Goal: Entertainment & Leisure: Consume media (video, audio)

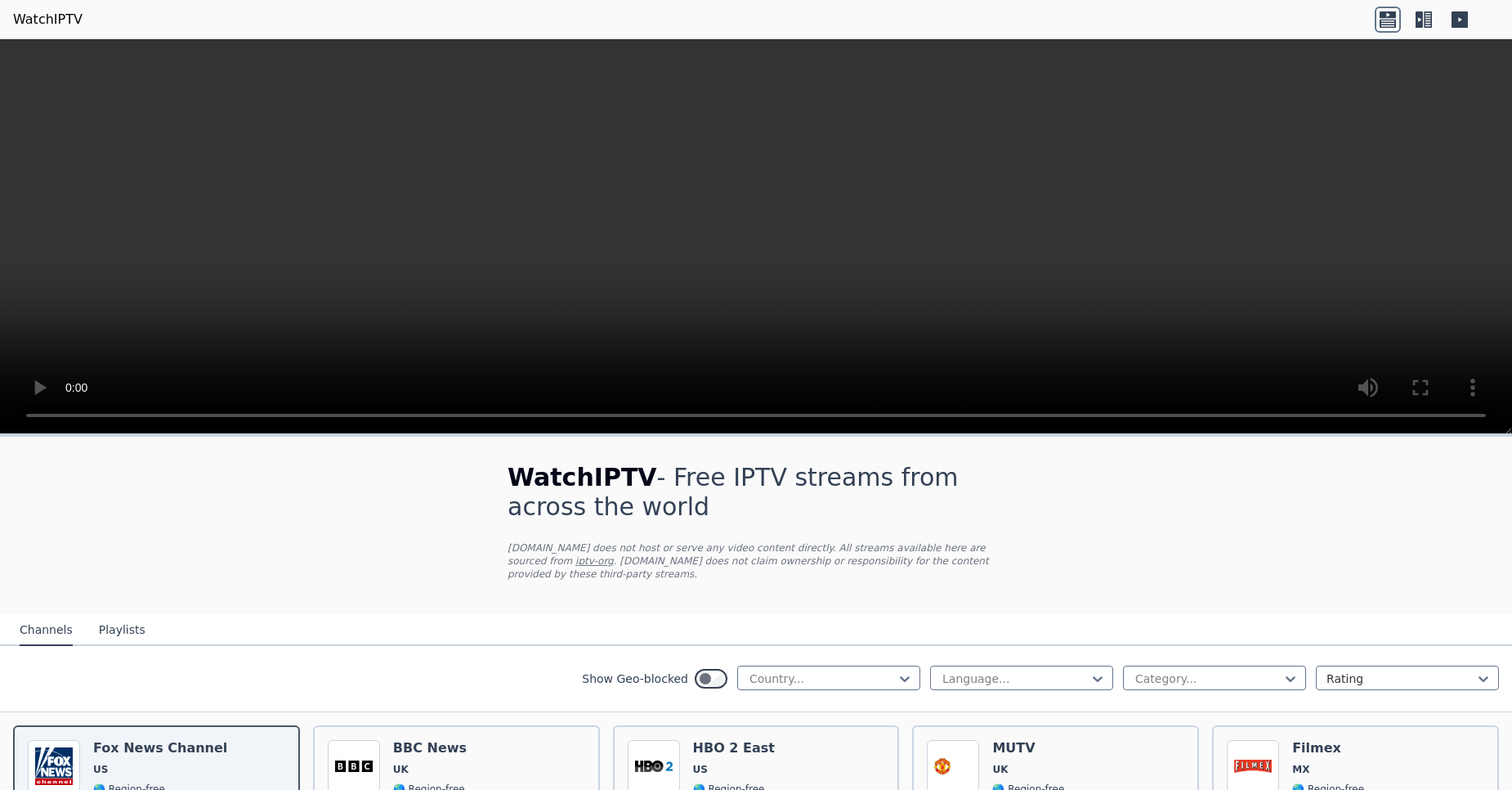
click at [120, 626] on button "Playlists" at bounding box center [122, 631] width 47 height 31
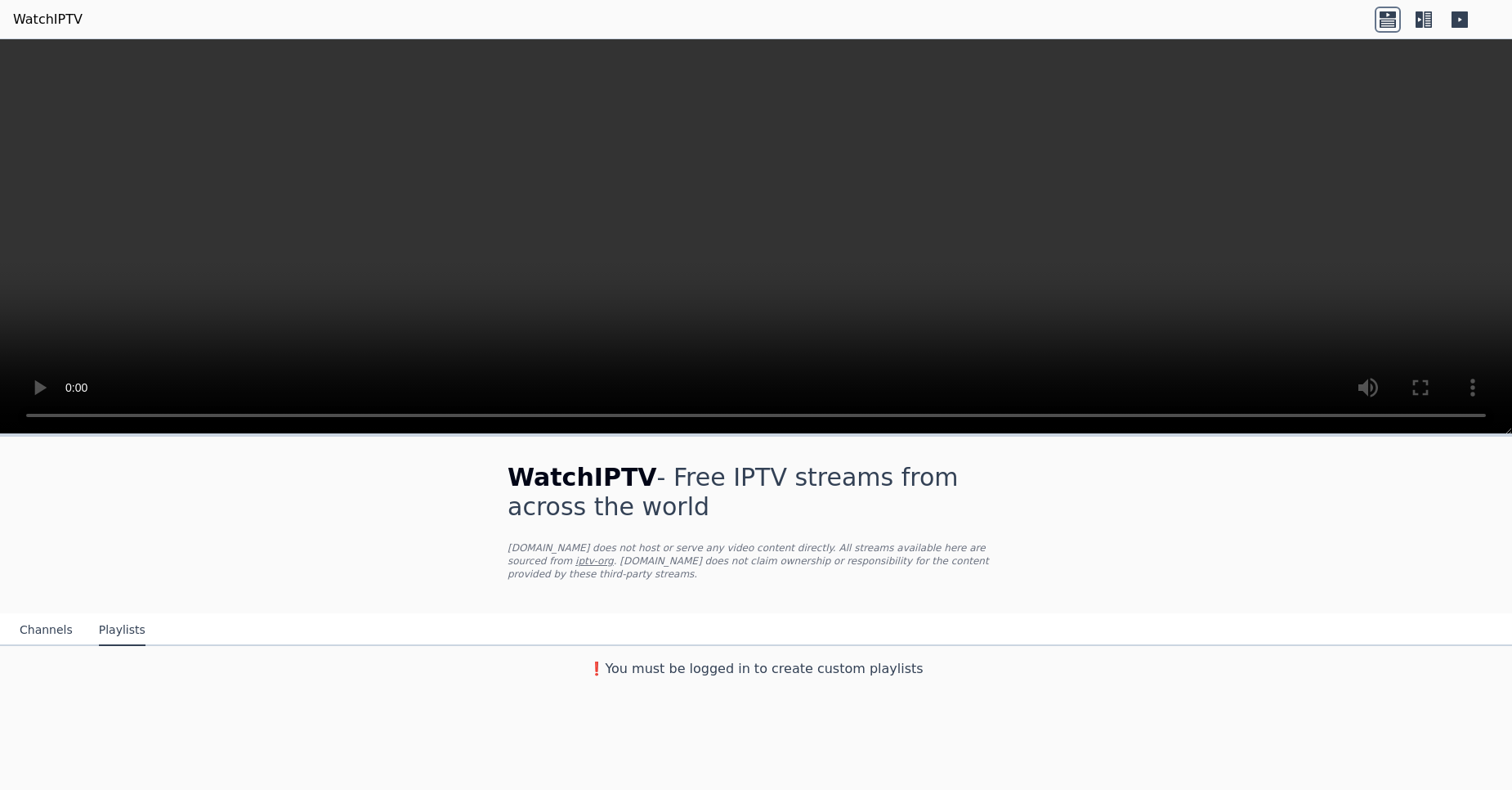
click at [72, 623] on div "Channels Playlists" at bounding box center [83, 631] width 152 height 31
click at [62, 625] on button "Channels" at bounding box center [46, 631] width 53 height 31
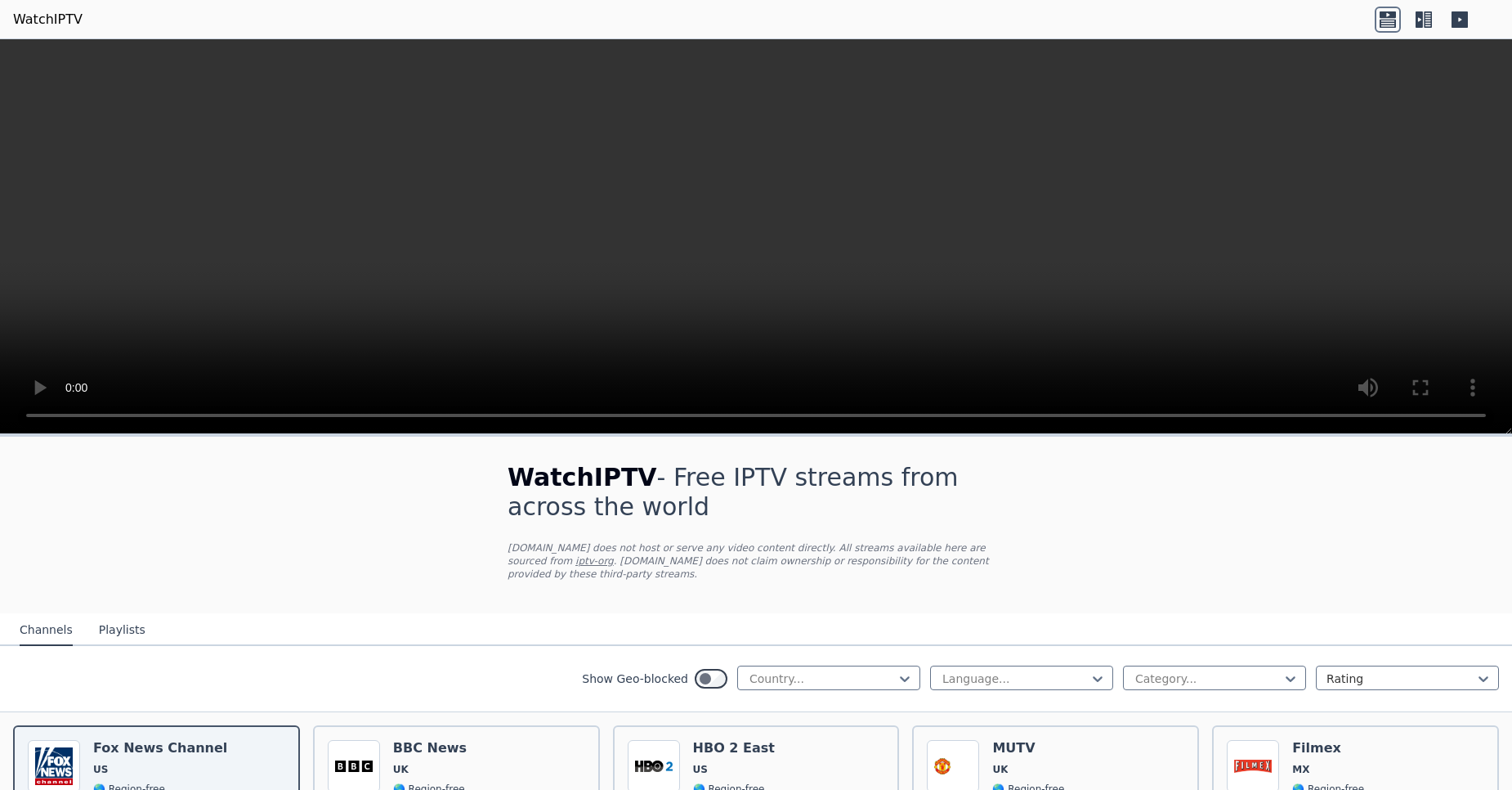
click at [44, 625] on button "Channels" at bounding box center [46, 631] width 53 height 31
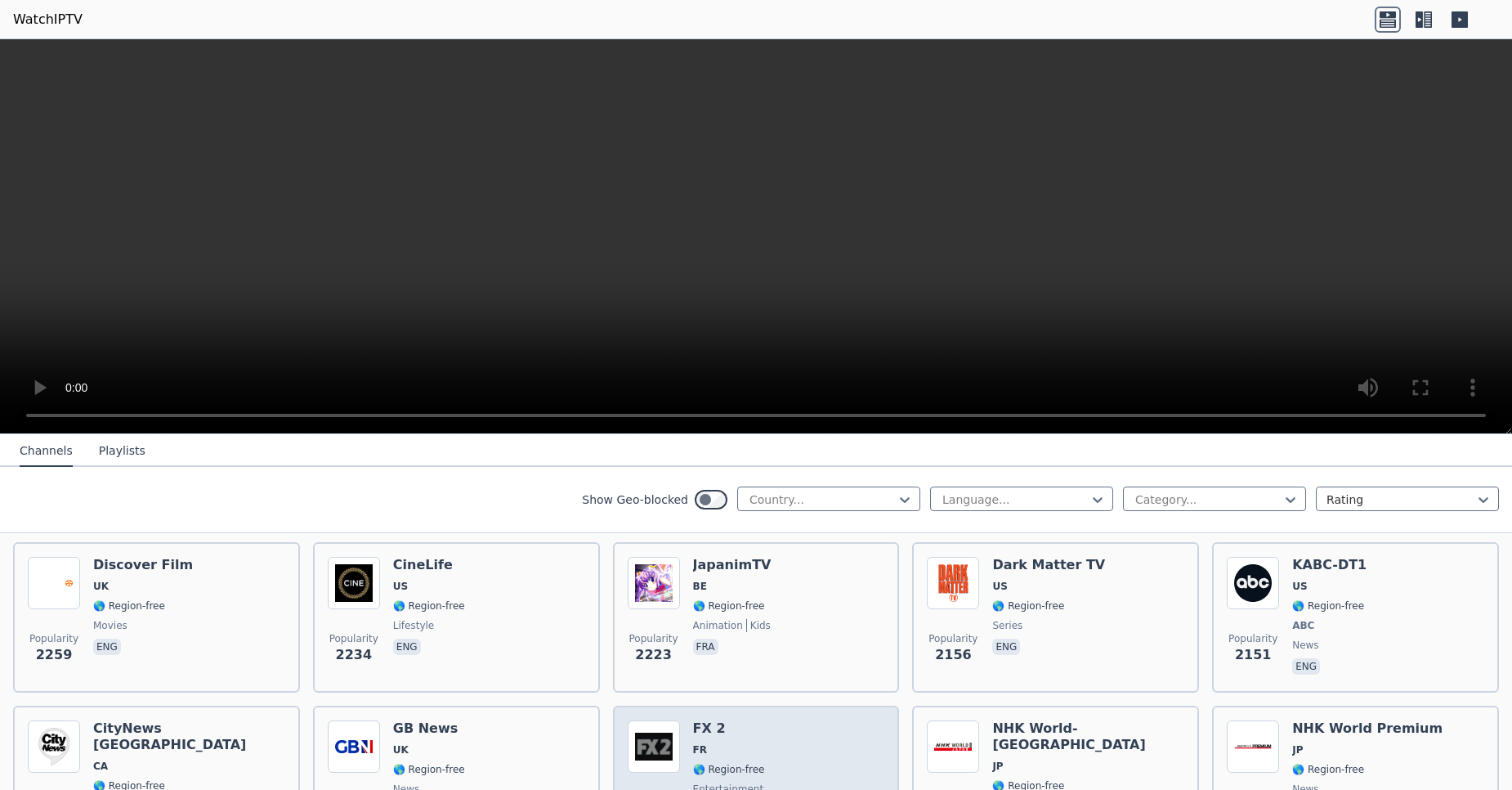
scroll to position [796, 0]
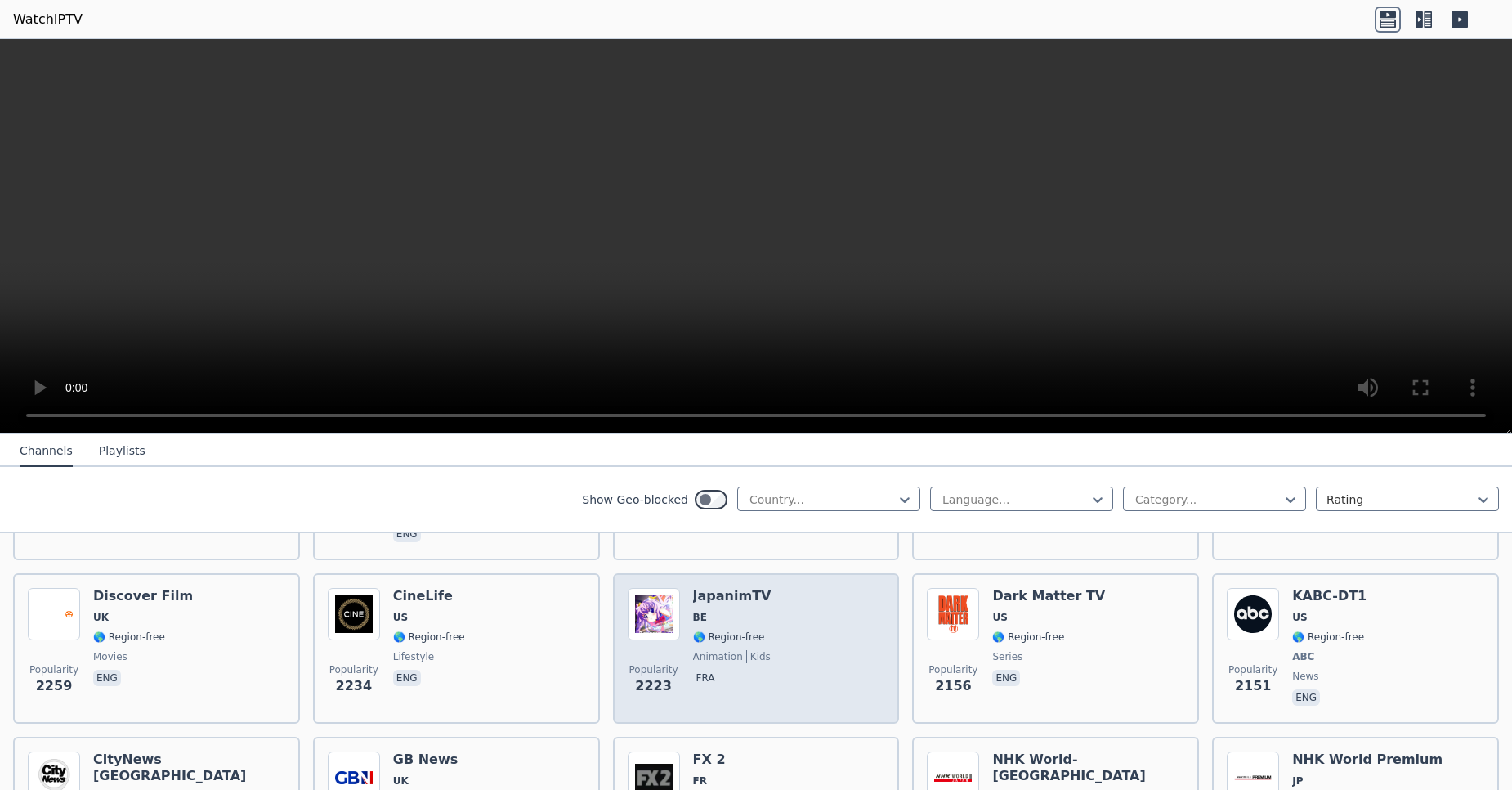
click at [748, 601] on h6 "JapanimTV" at bounding box center [732, 595] width 78 height 17
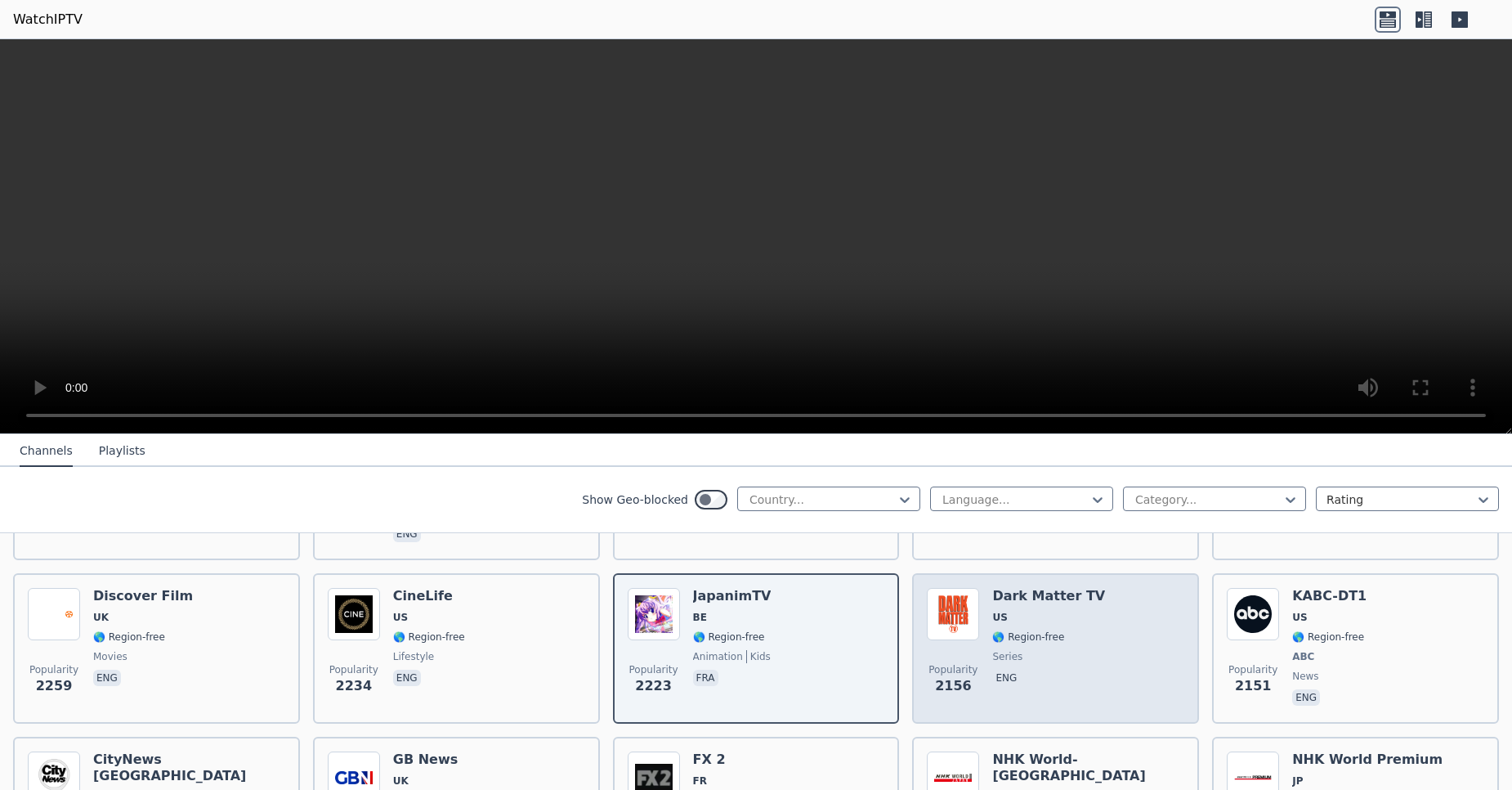
click at [992, 620] on span "US" at bounding box center [999, 617] width 15 height 13
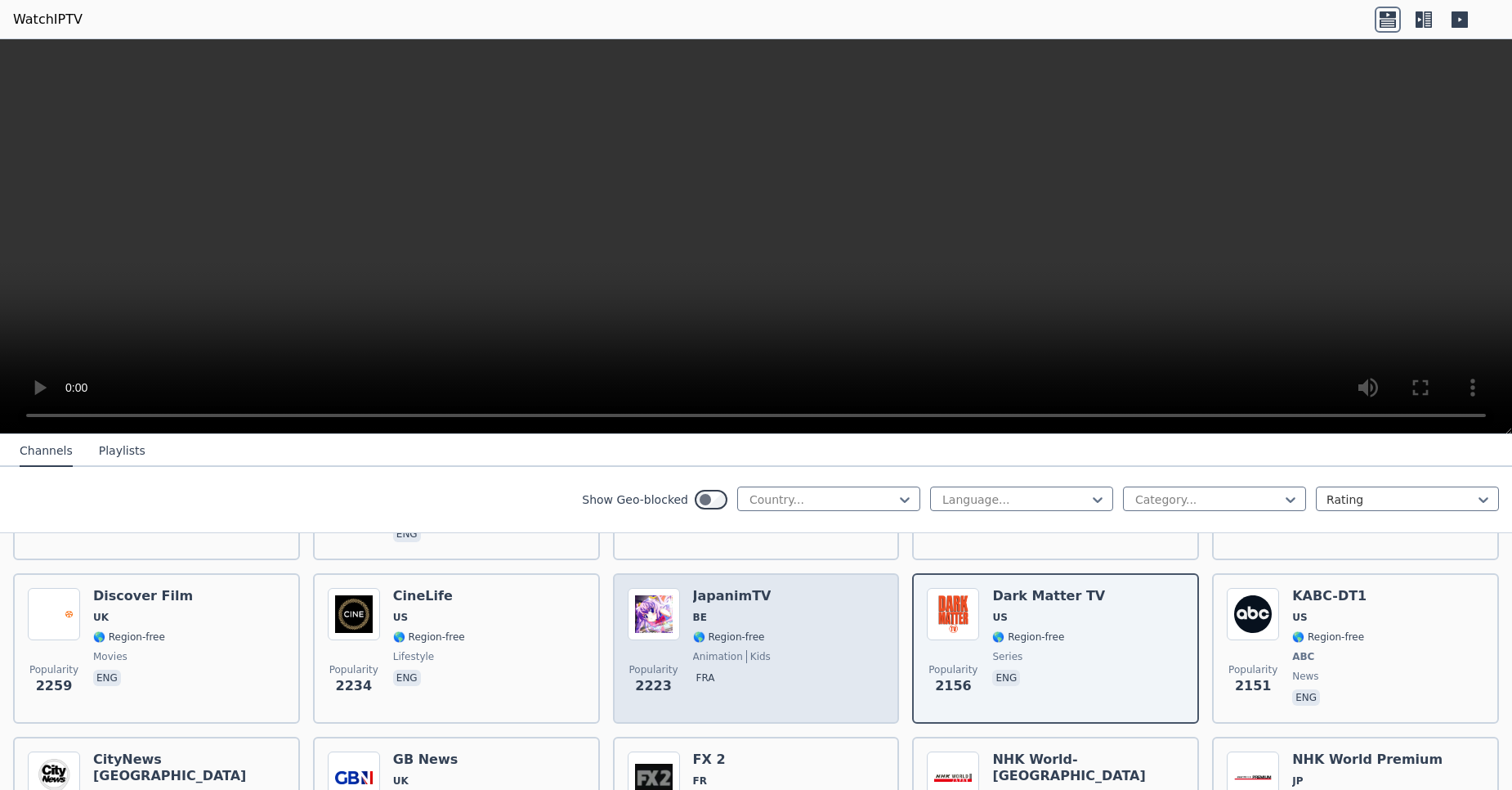
click at [721, 614] on span "BE" at bounding box center [732, 617] width 78 height 13
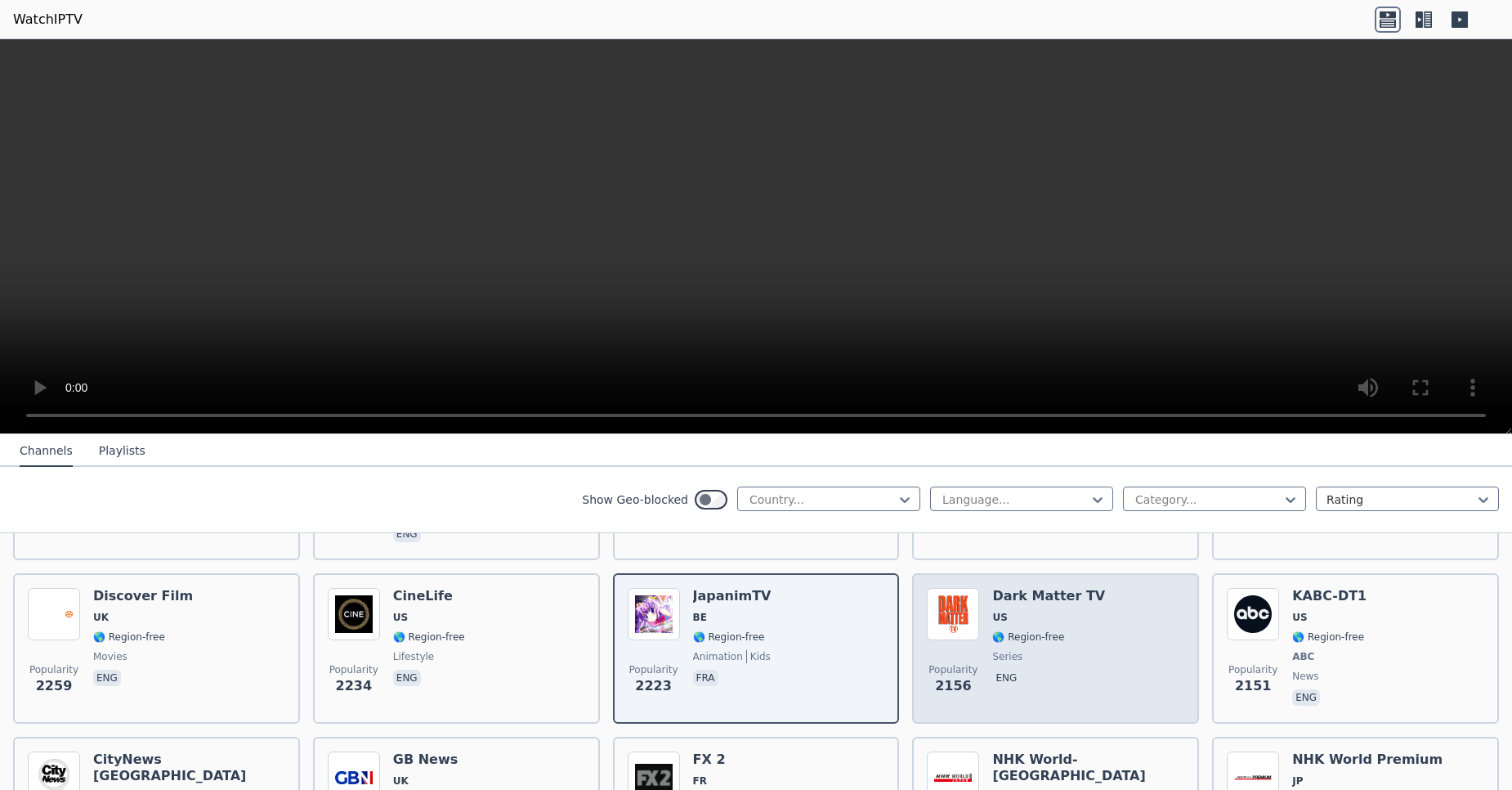
click at [1001, 613] on span "US" at bounding box center [1048, 617] width 112 height 13
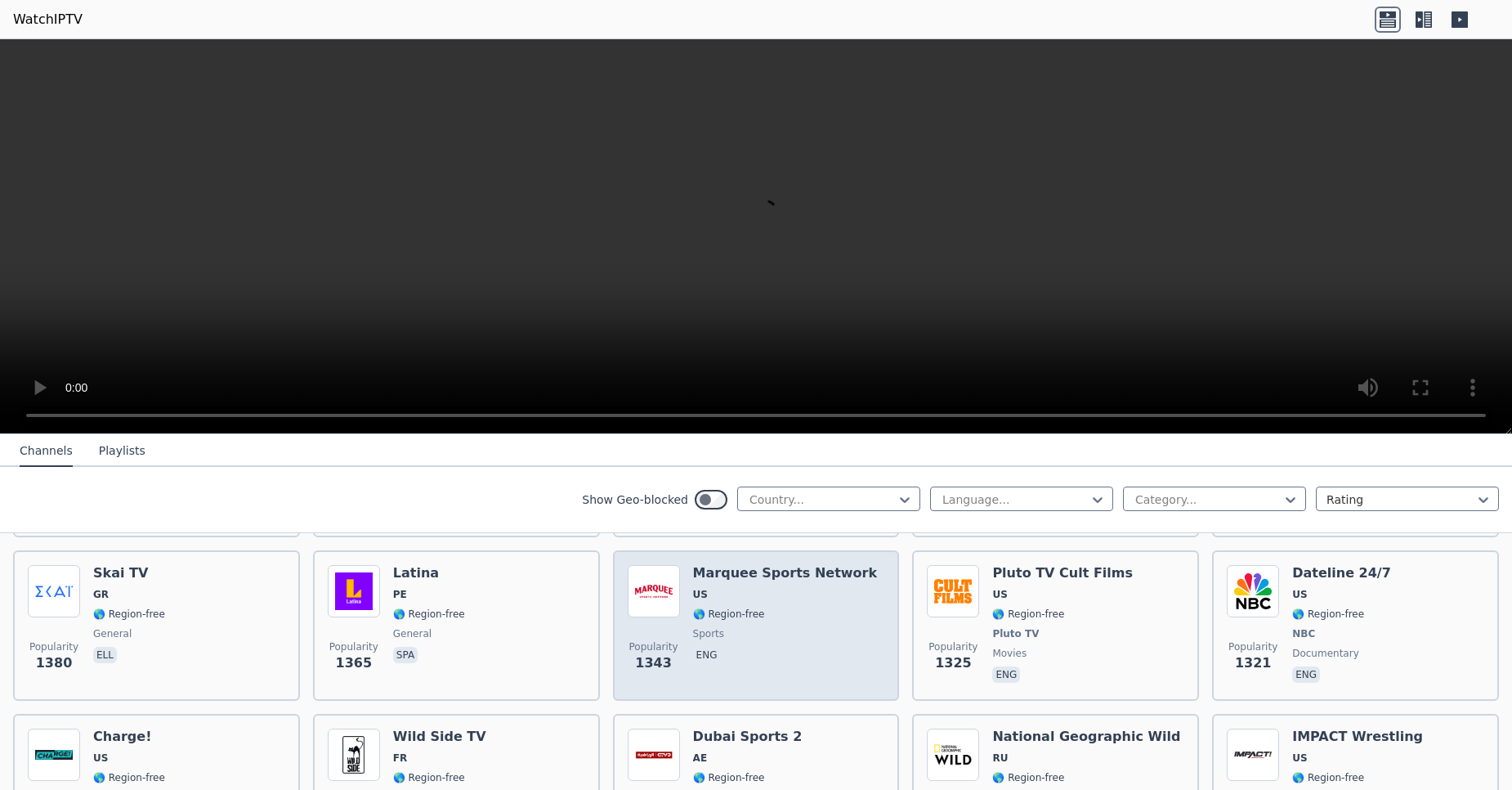
scroll to position [2054, 0]
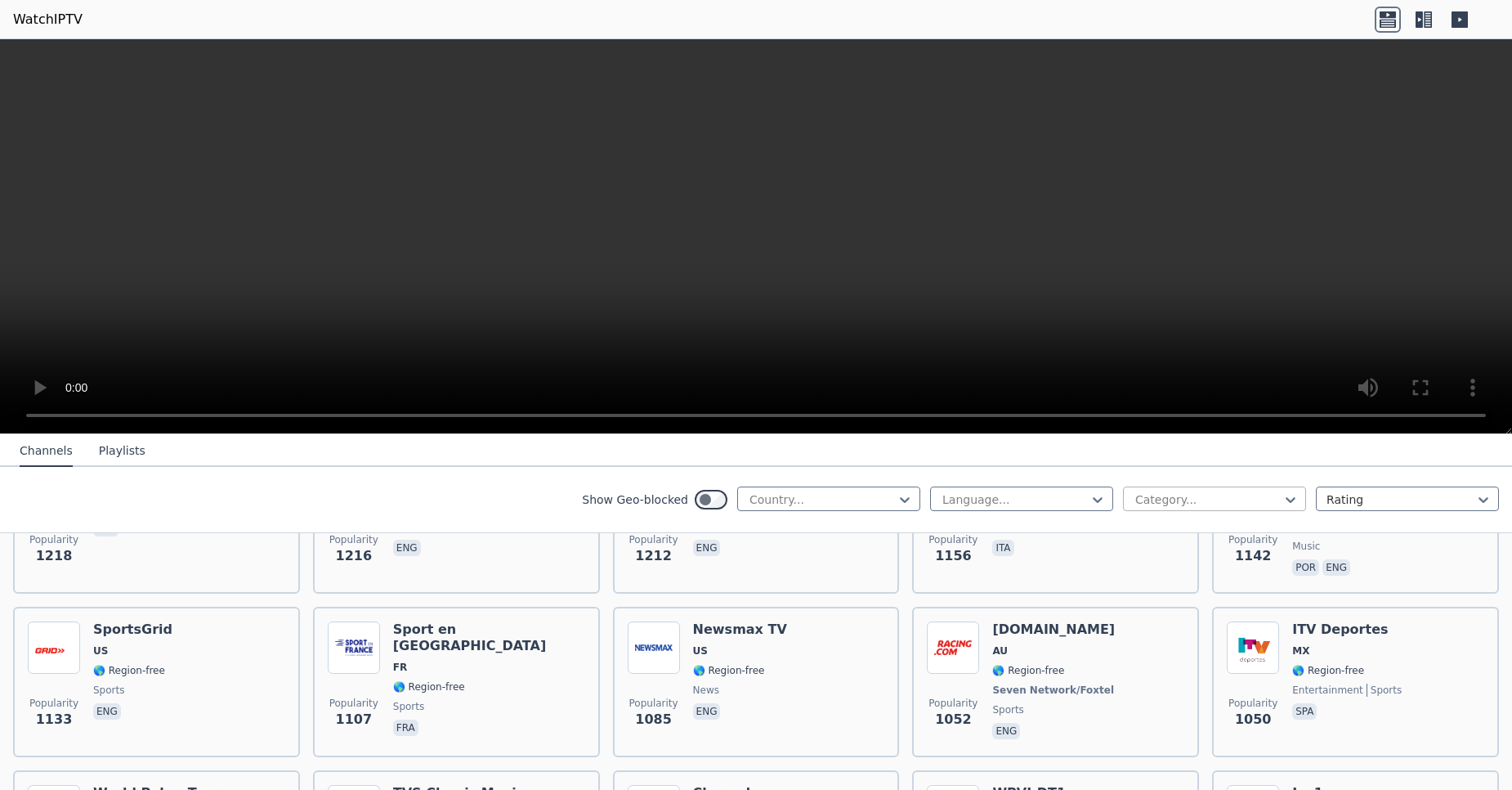
click at [1138, 502] on div at bounding box center [1208, 500] width 149 height 17
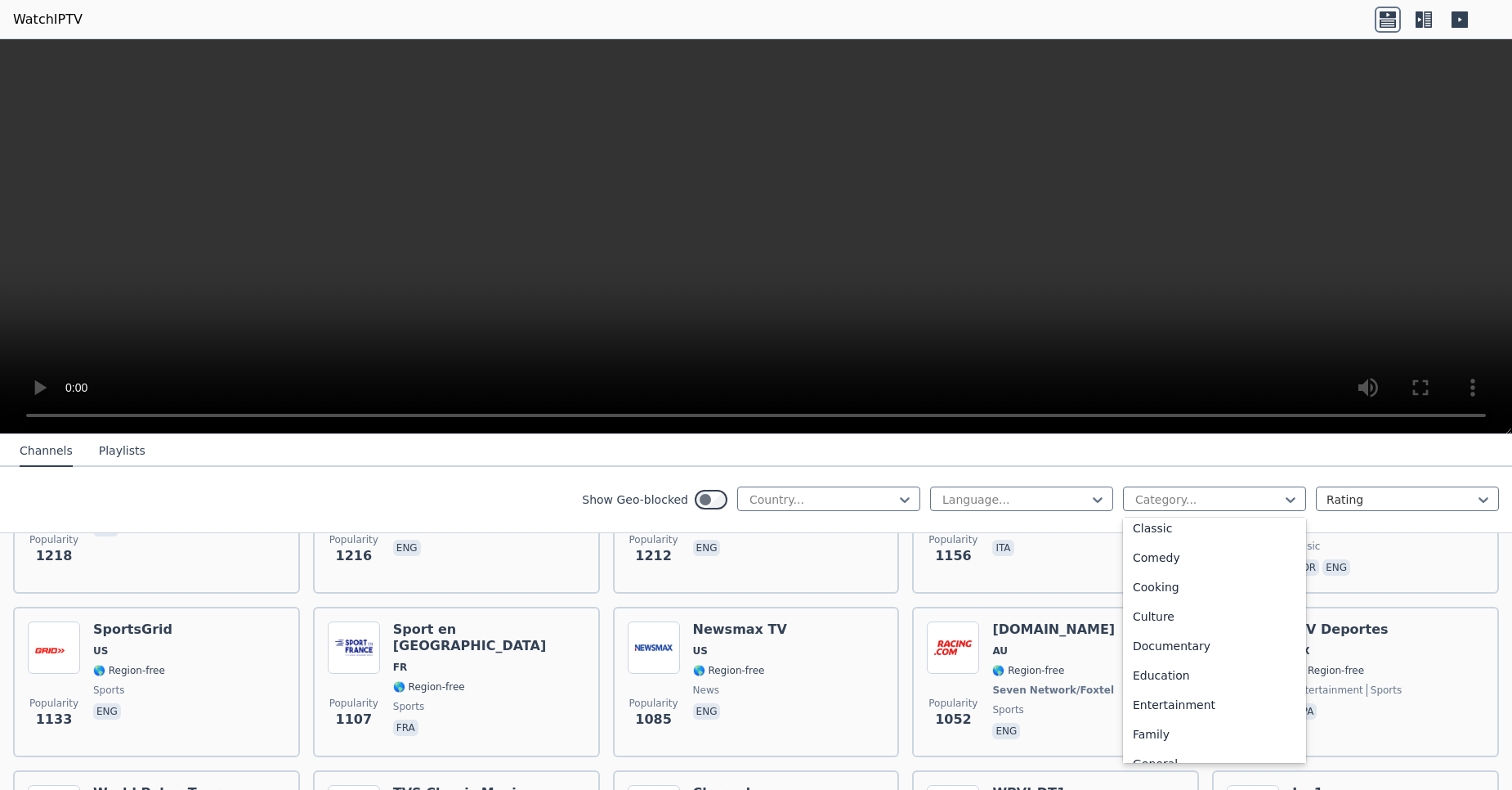
scroll to position [0, 0]
click at [1096, 464] on nav "Channels Playlists" at bounding box center [756, 450] width 1512 height 32
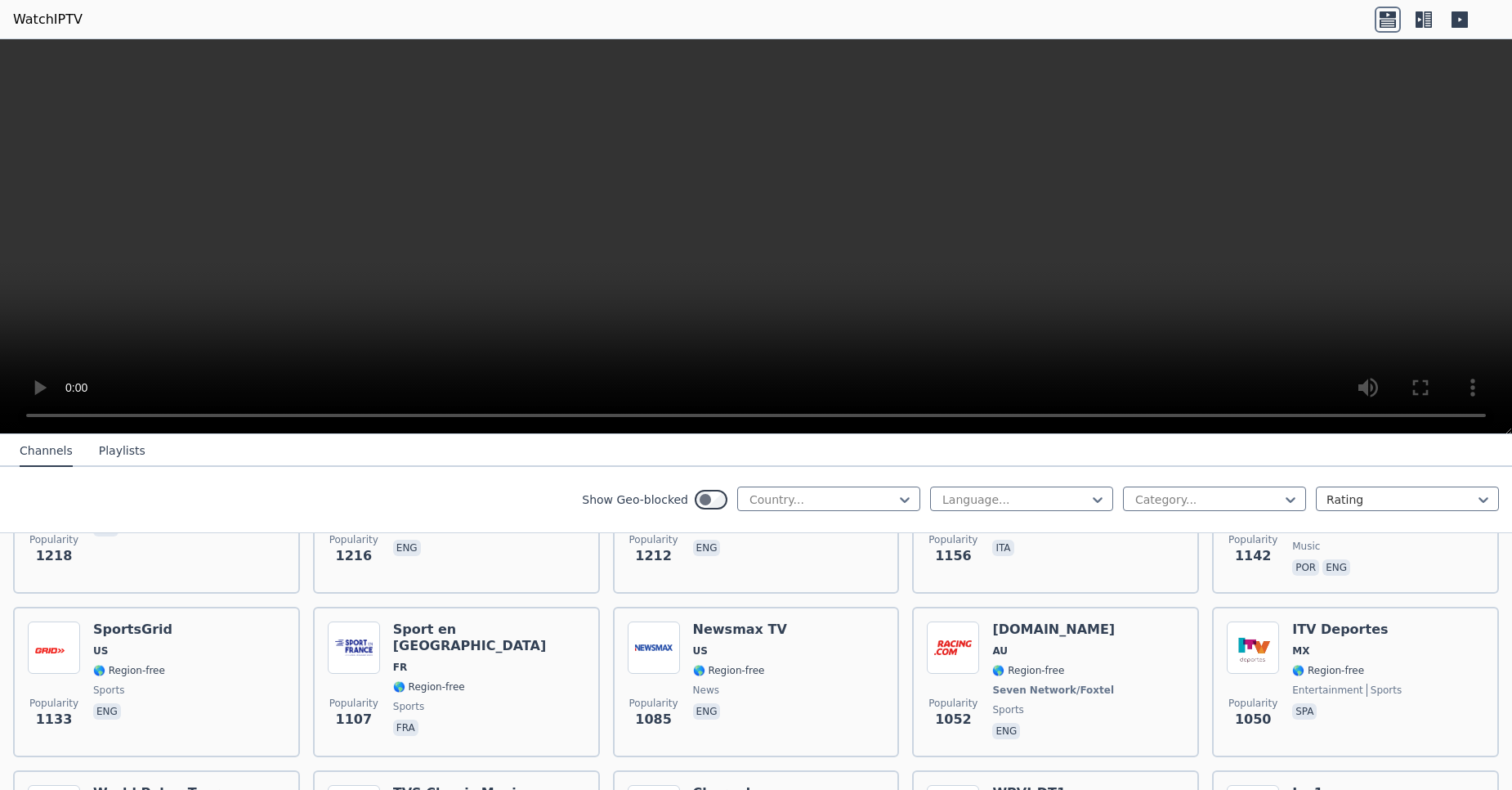
click at [1423, 19] on icon at bounding box center [1423, 20] width 26 height 26
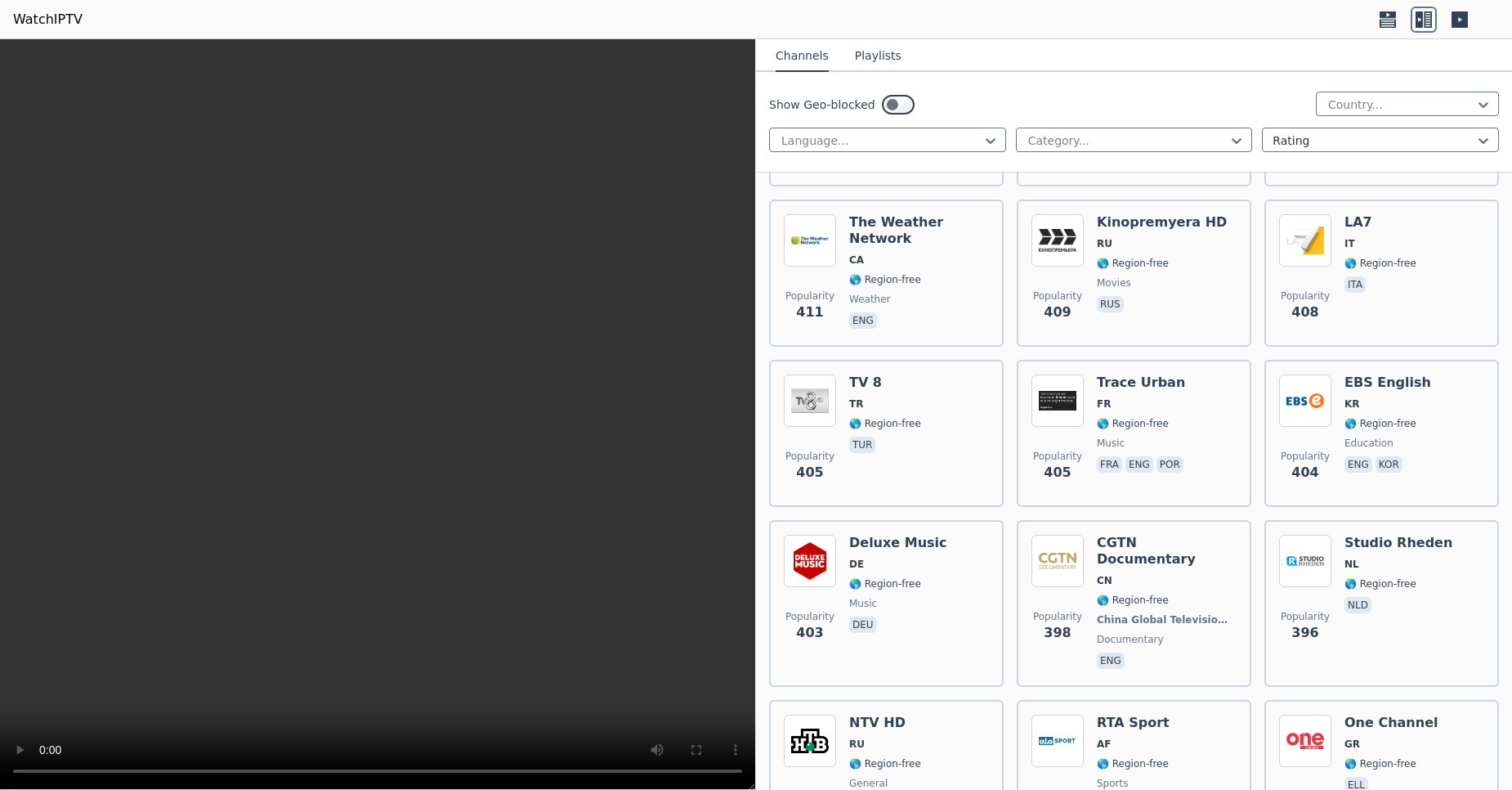
scroll to position [12307, 0]
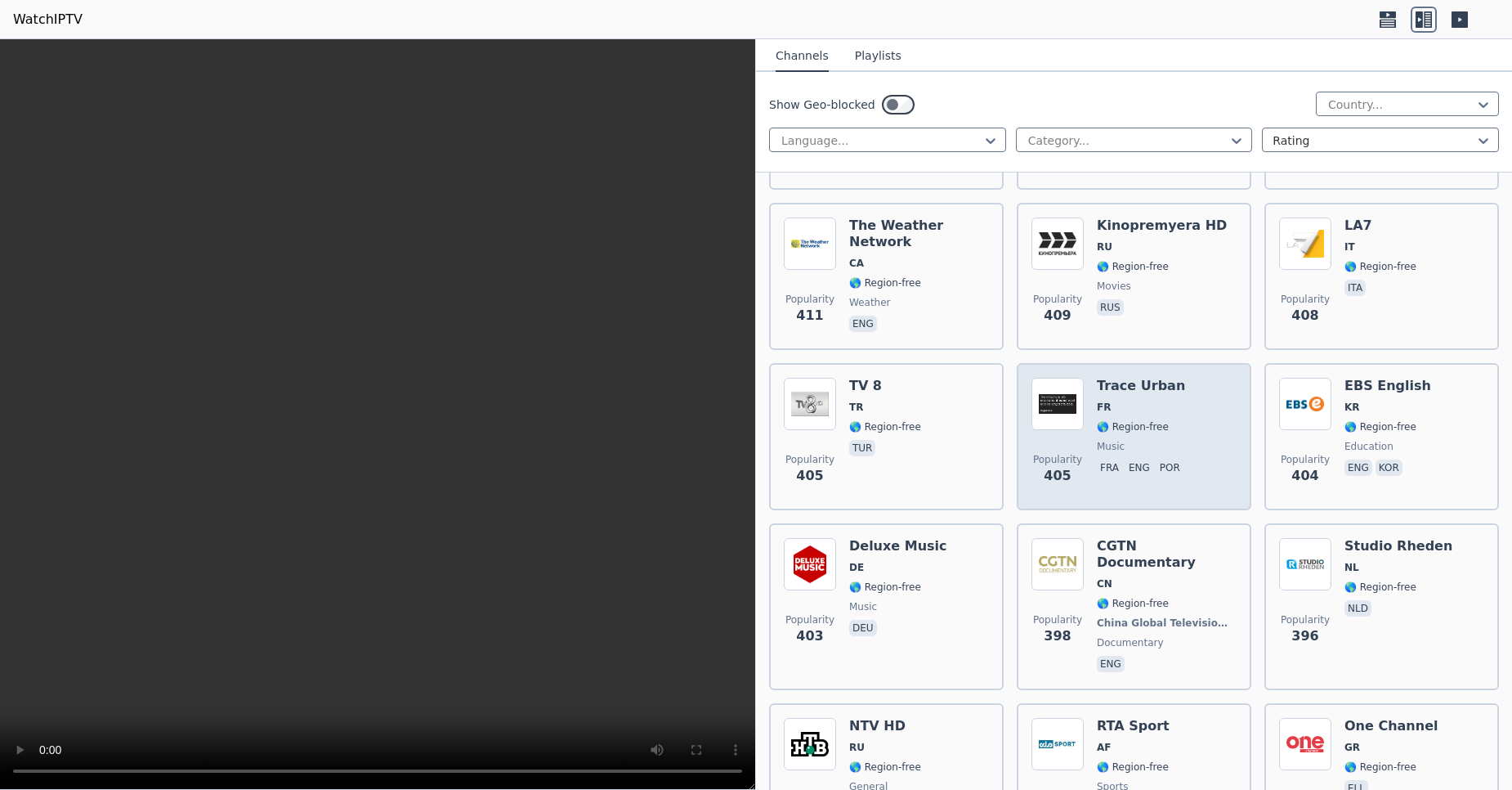
click at [1184, 377] on div "Trace Urban FR 🌎 Region-free music fra eng por" at bounding box center [1142, 436] width 90 height 117
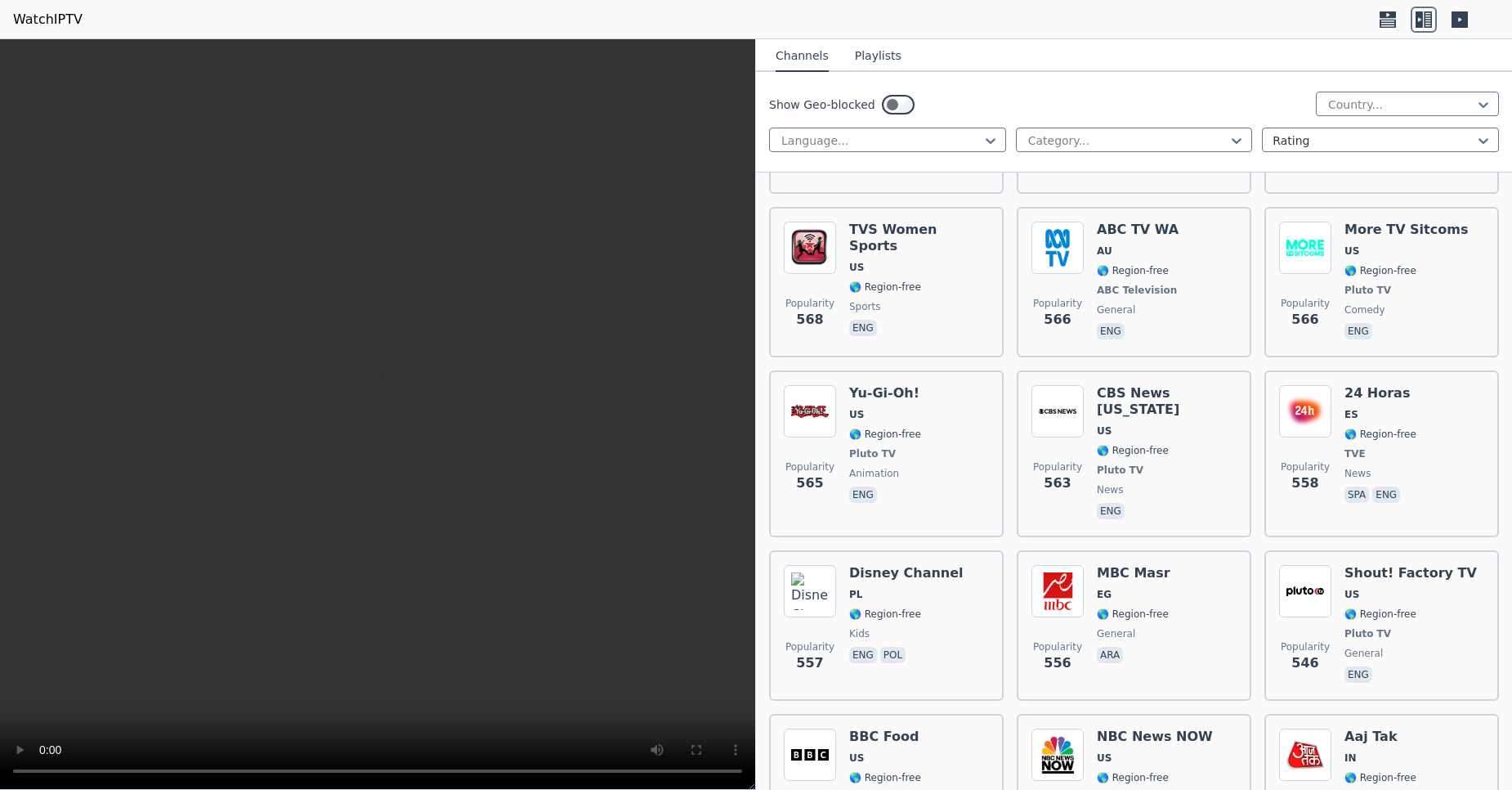
scroll to position [8287, 0]
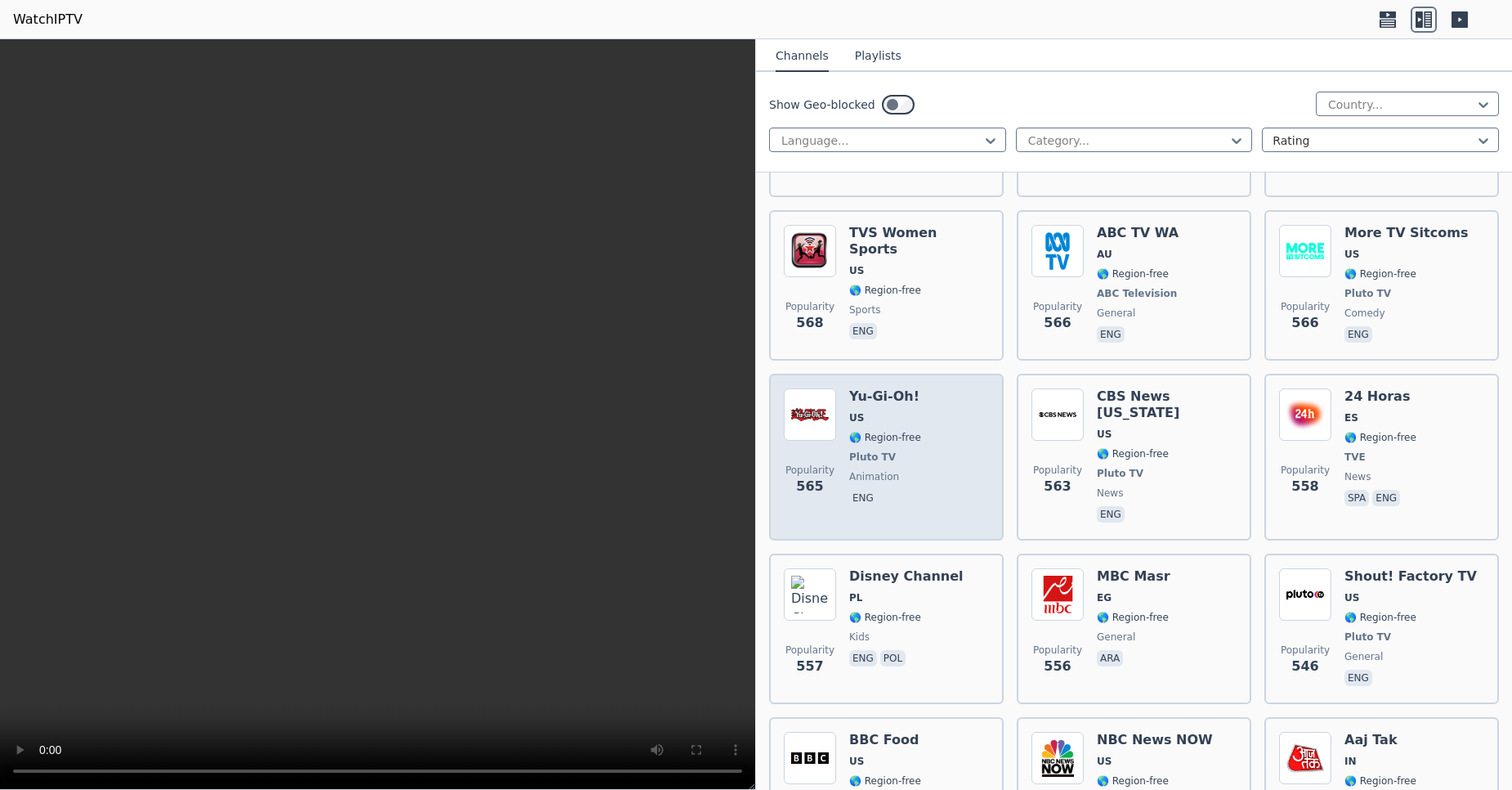
click at [975, 402] on div "Popularity 565 Yu-Gi-Oh! US 🌎 Region-free Pluto TV animation eng" at bounding box center [886, 457] width 205 height 137
click at [974, 403] on div "Popularity 565 Yu-Gi-Oh! US 🌎 Region-free Pluto TV animation eng" at bounding box center [886, 457] width 205 height 137
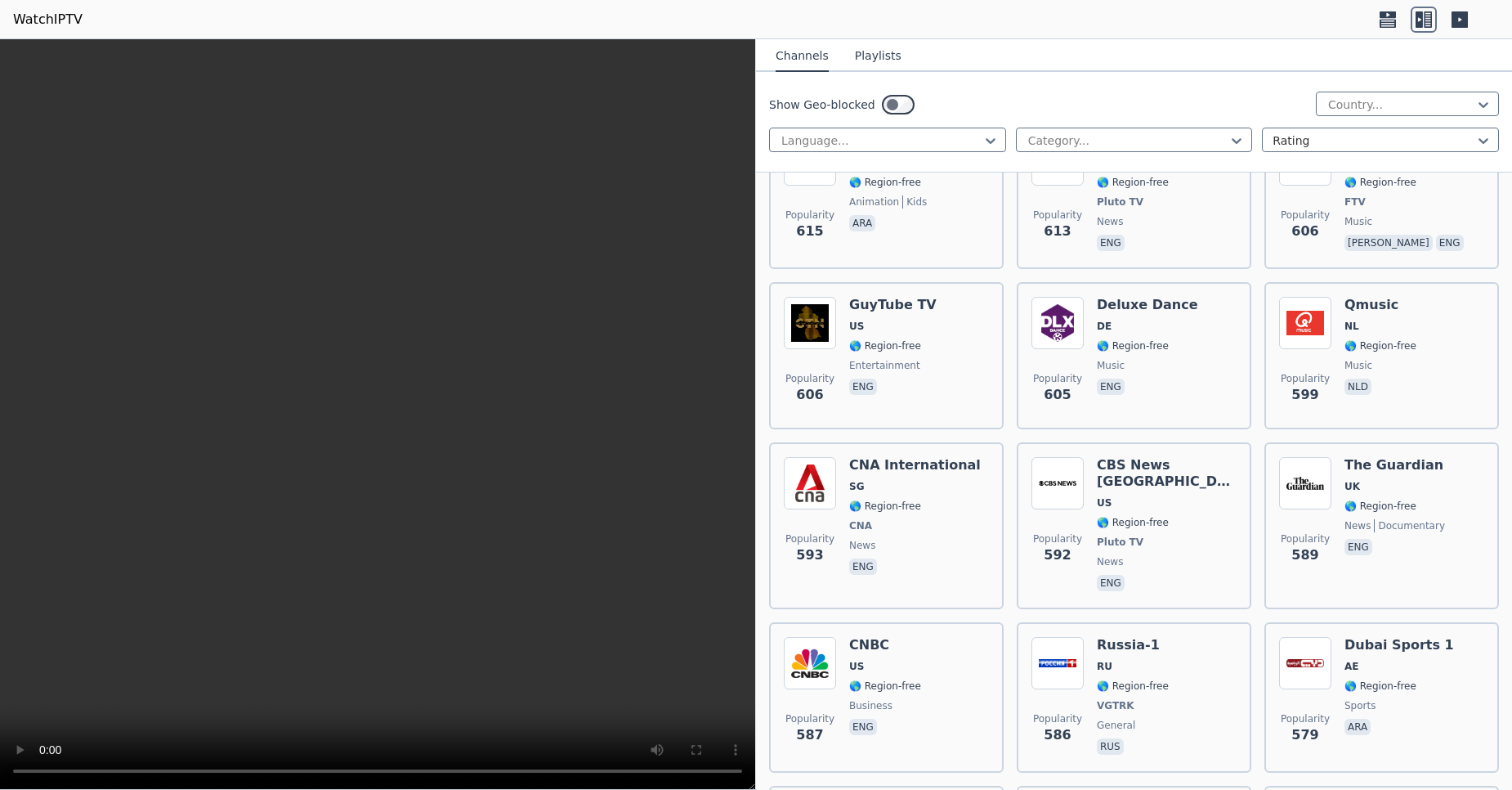
scroll to position [7331, 0]
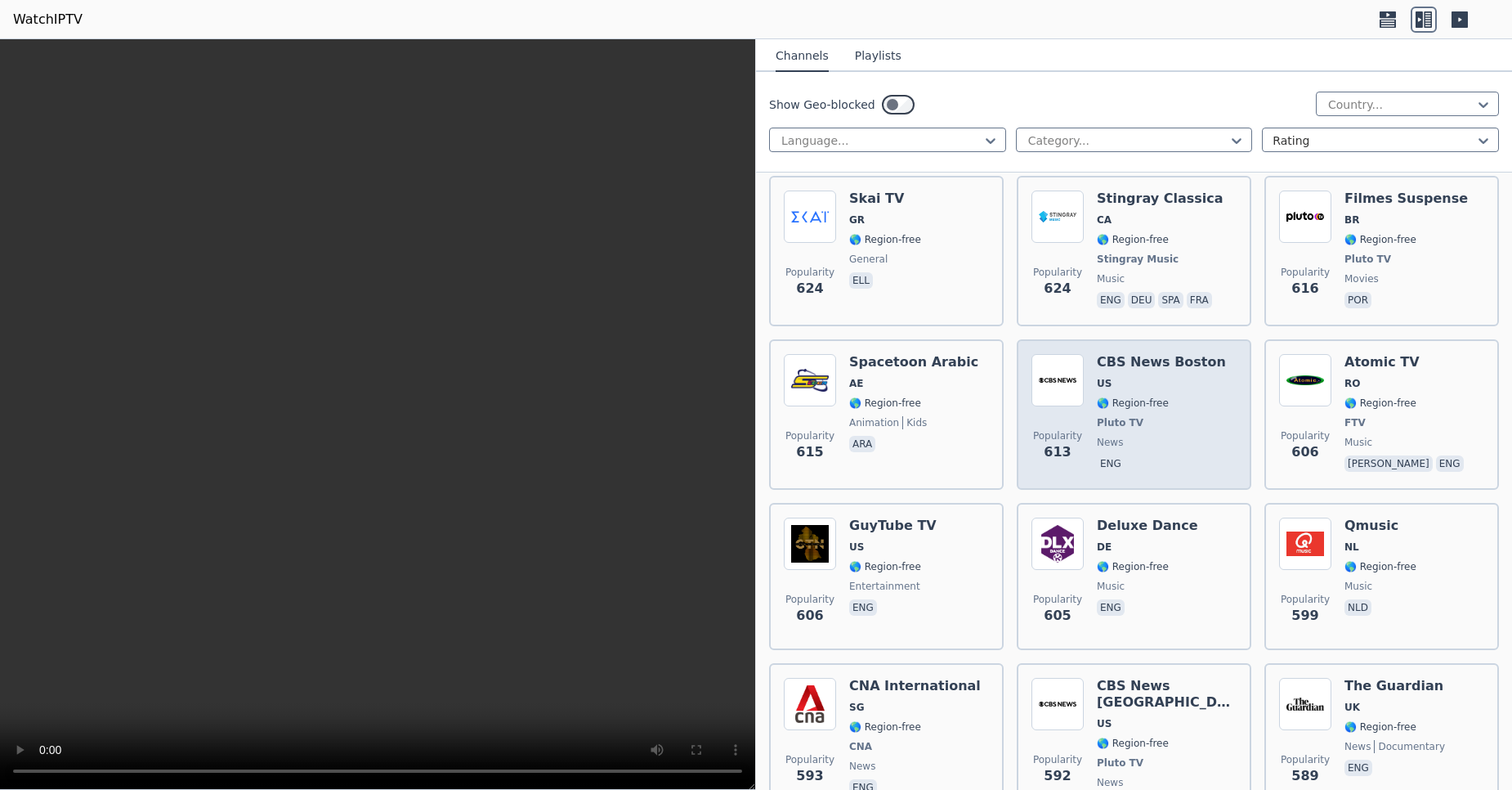
click at [1150, 397] on span "🌎 Region-free" at bounding box center [1133, 403] width 72 height 13
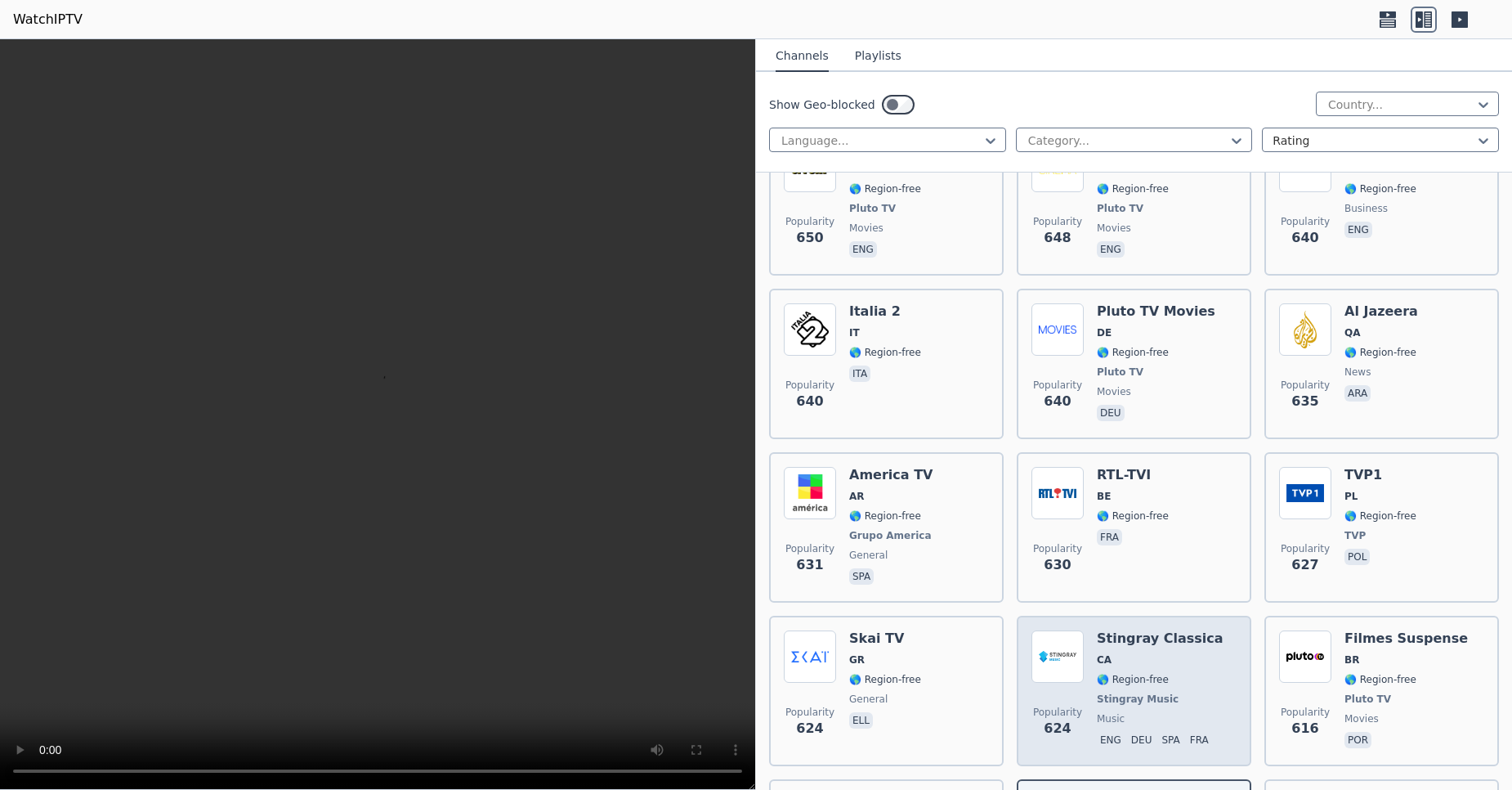
scroll to position [7141, 0]
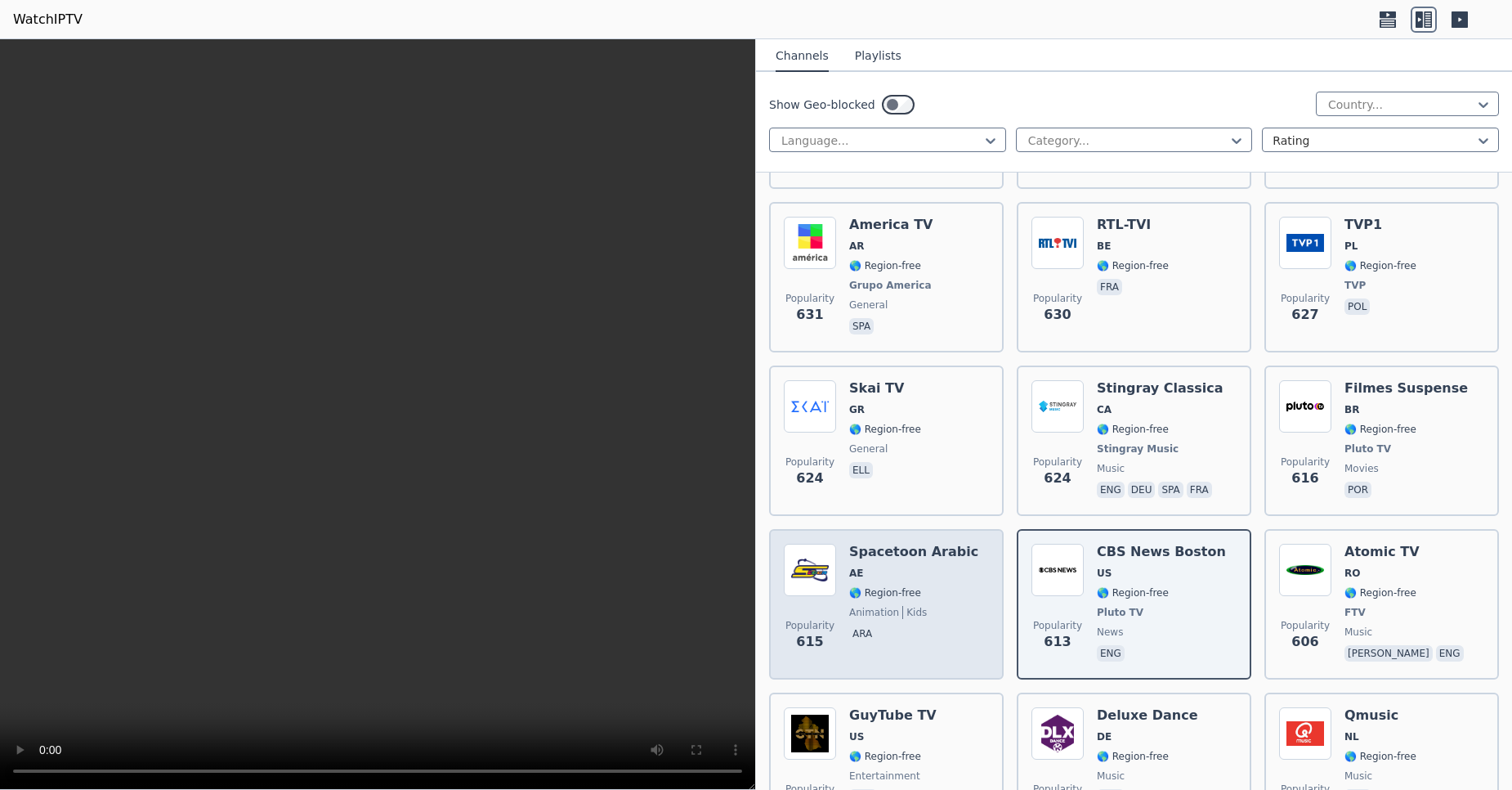
click at [932, 529] on div "Popularity 615 Spacetoon Arabic AE 🌎 Region-free animation kids ara" at bounding box center [886, 604] width 235 height 151
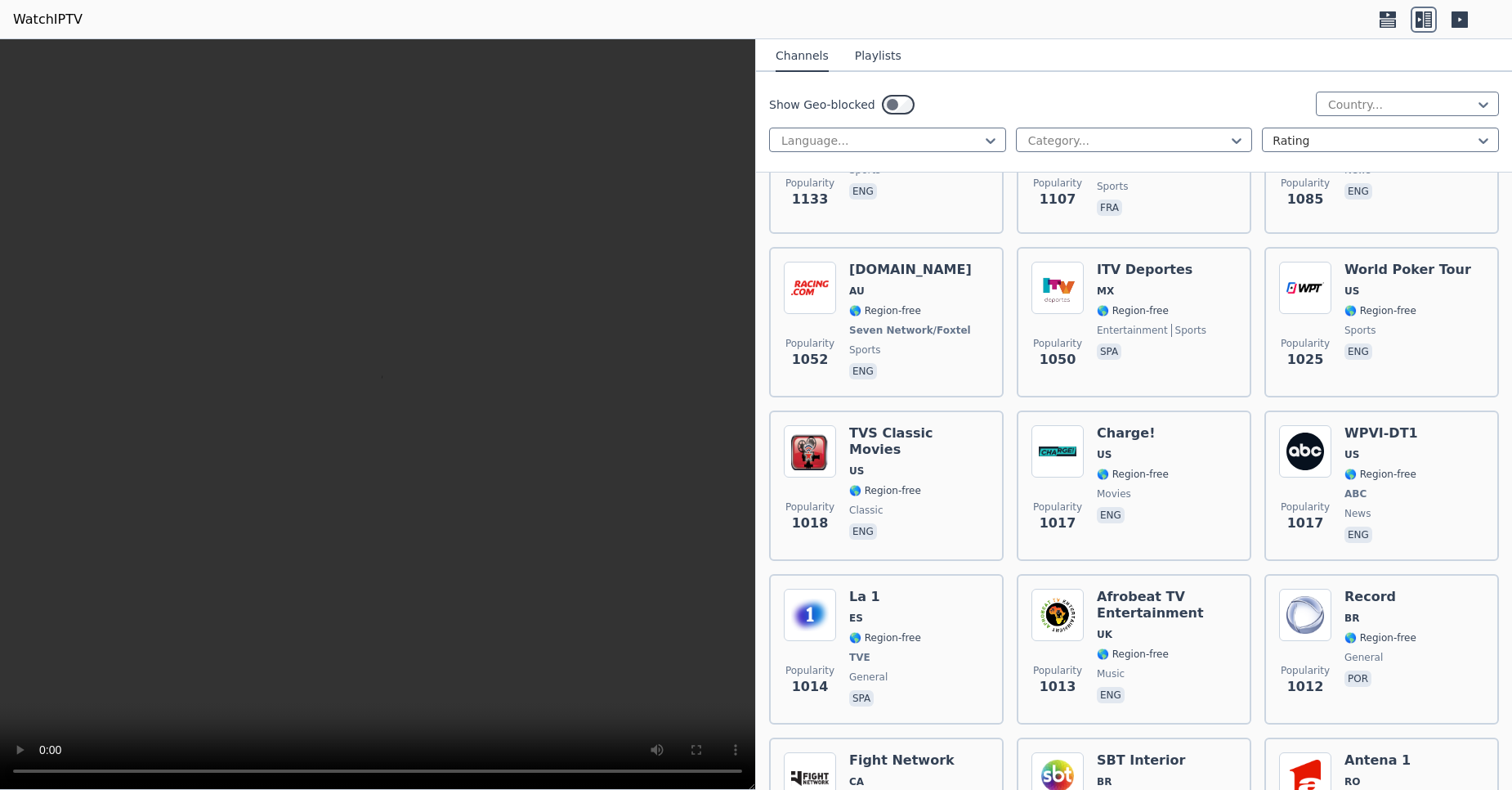
scroll to position [1018, 0]
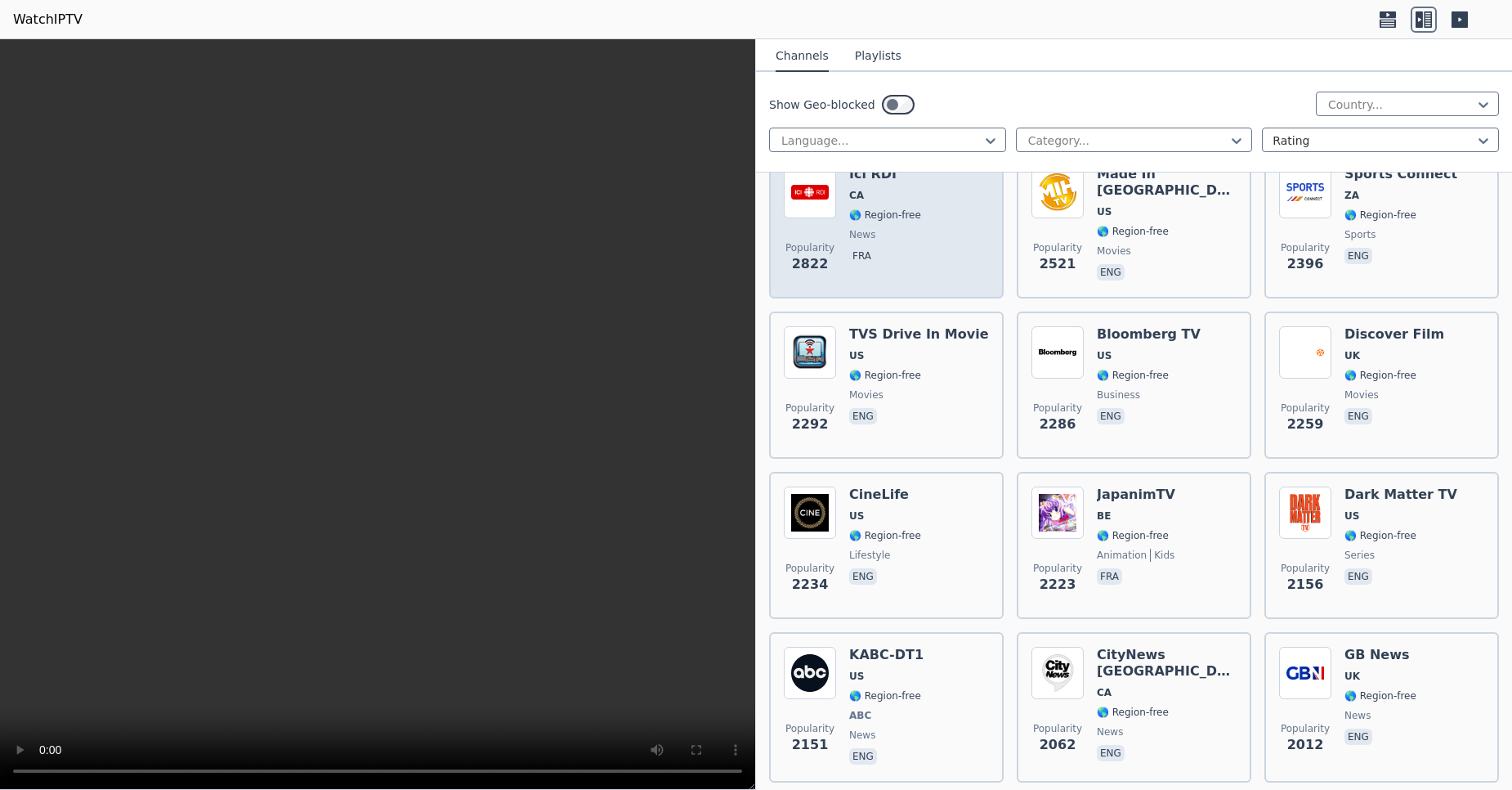
click at [915, 261] on span "fra" at bounding box center [886, 257] width 72 height 20
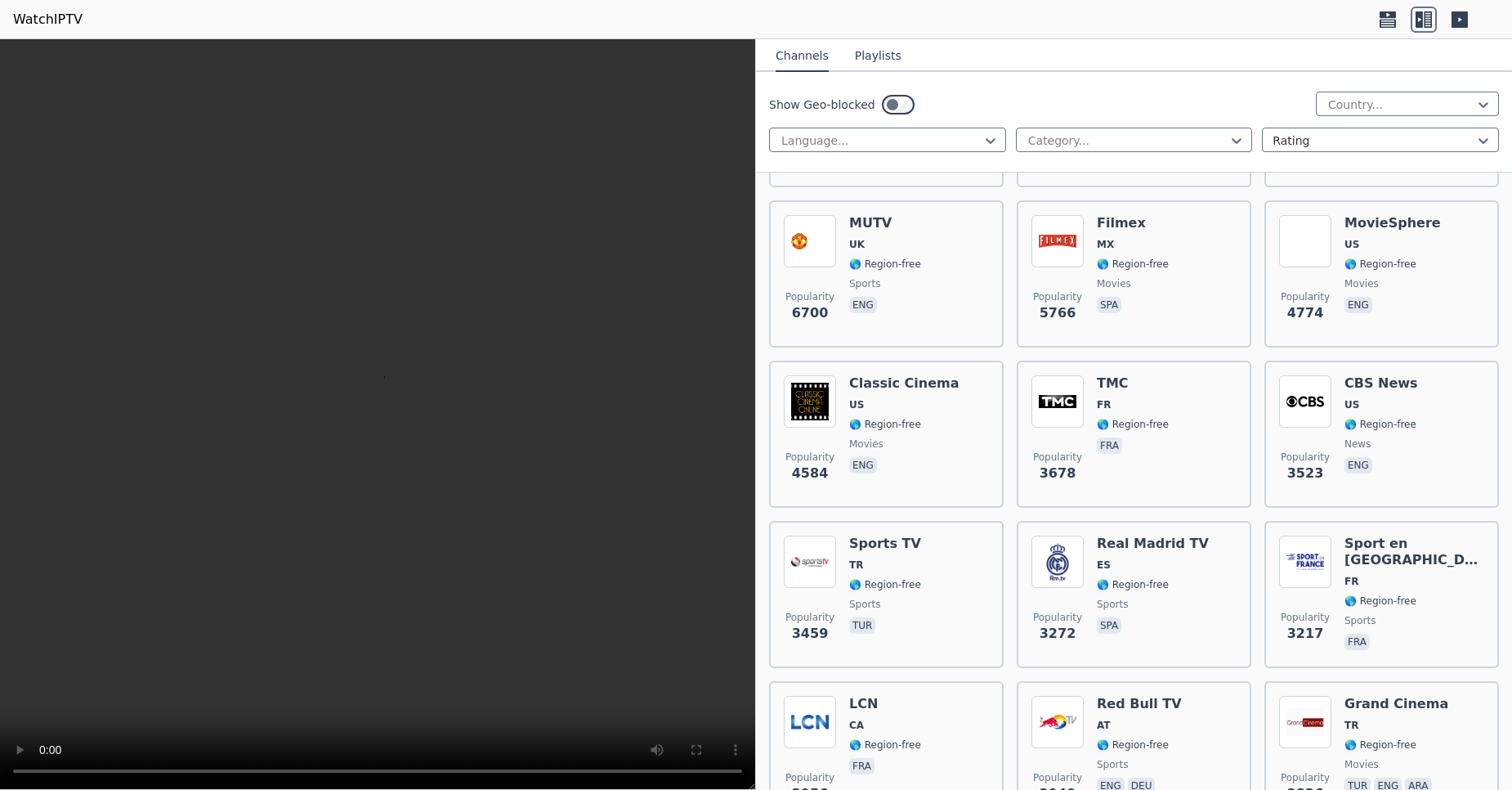
scroll to position [322, 0]
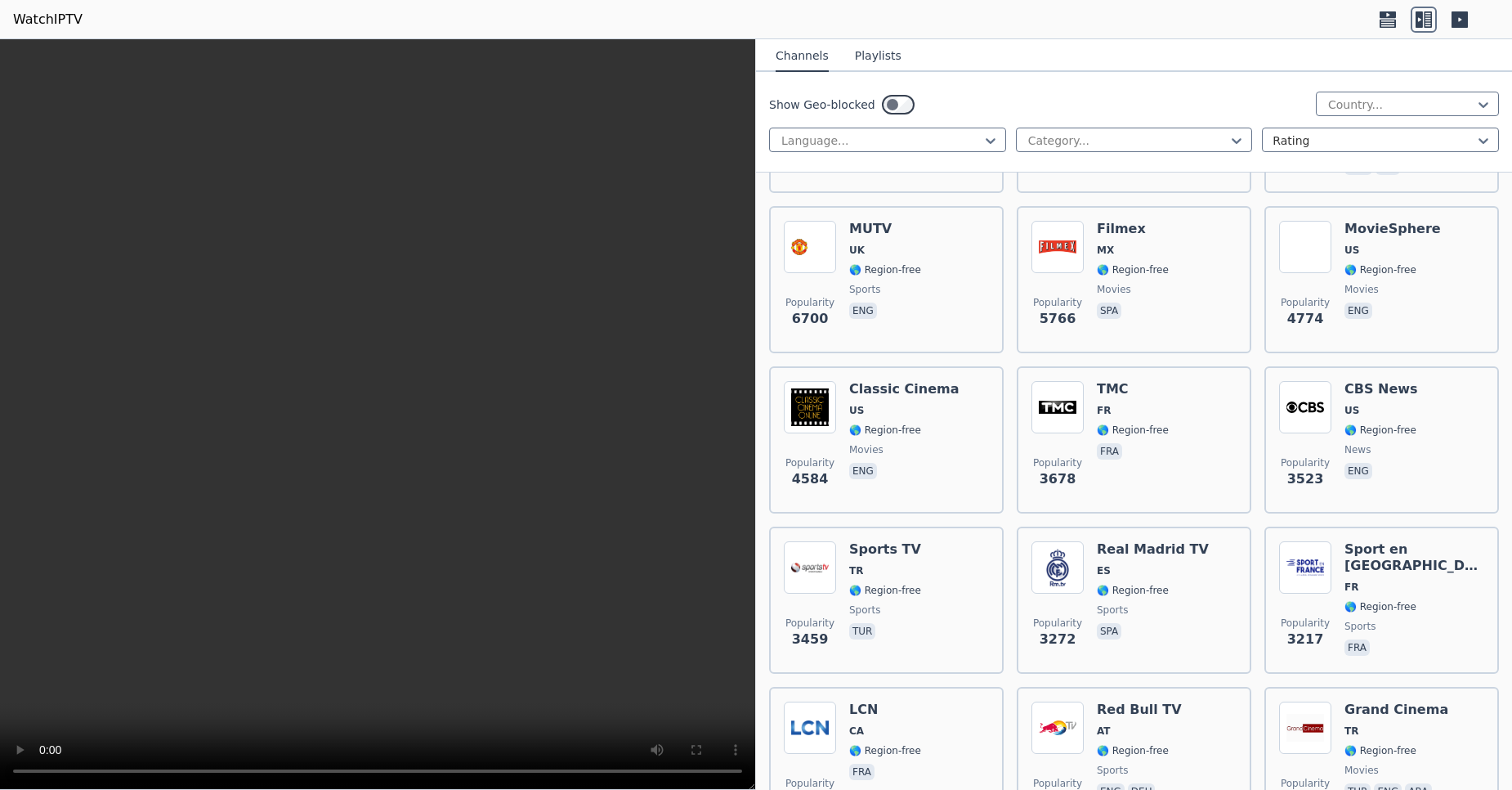
click at [476, 282] on video at bounding box center [377, 415] width 756 height 751
